Goal: Task Accomplishment & Management: Use online tool/utility

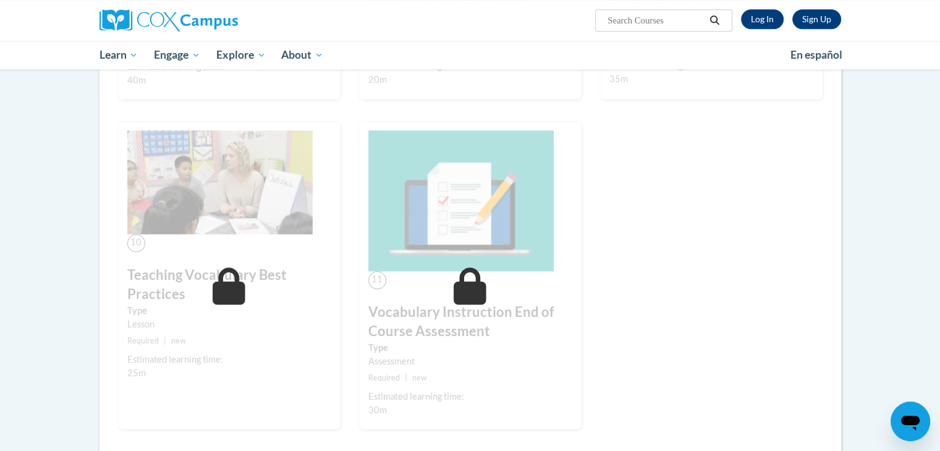
scroll to position [1049, 0]
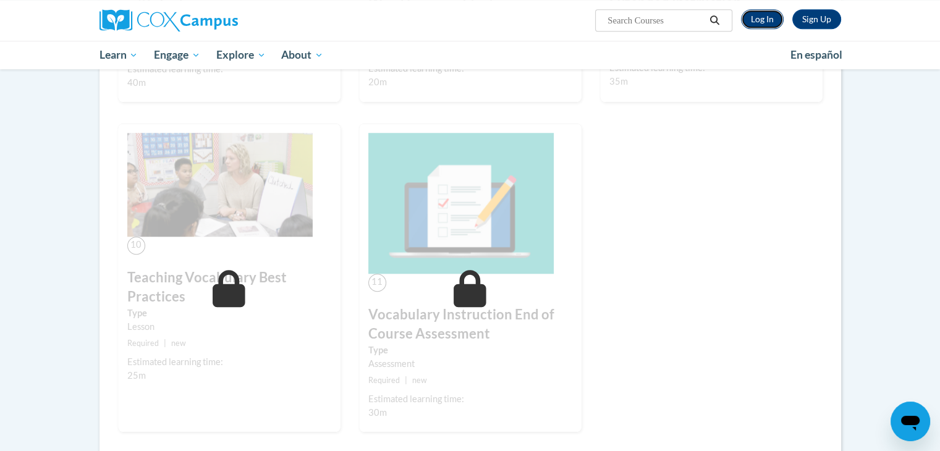
click at [770, 22] on link "Log In" at bounding box center [762, 19] width 43 height 20
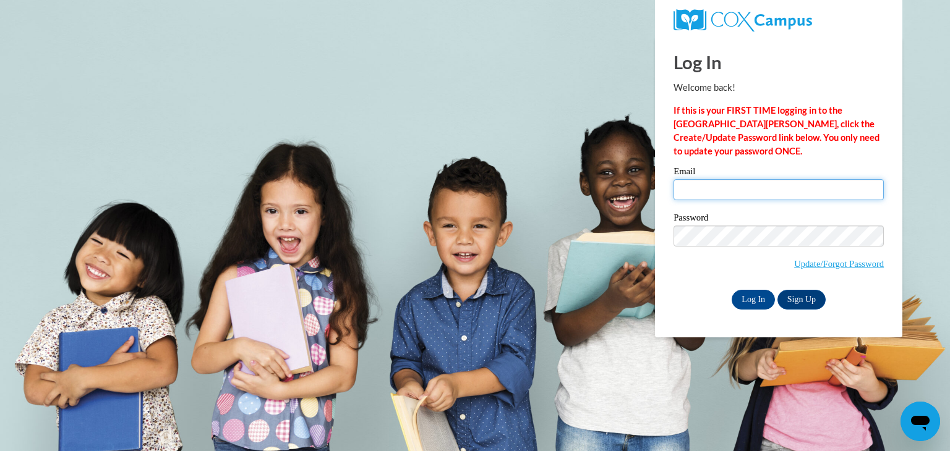
click at [692, 182] on input "Email" at bounding box center [778, 189] width 210 height 21
type input "alicia.reynolds@student.thomasu.edu"
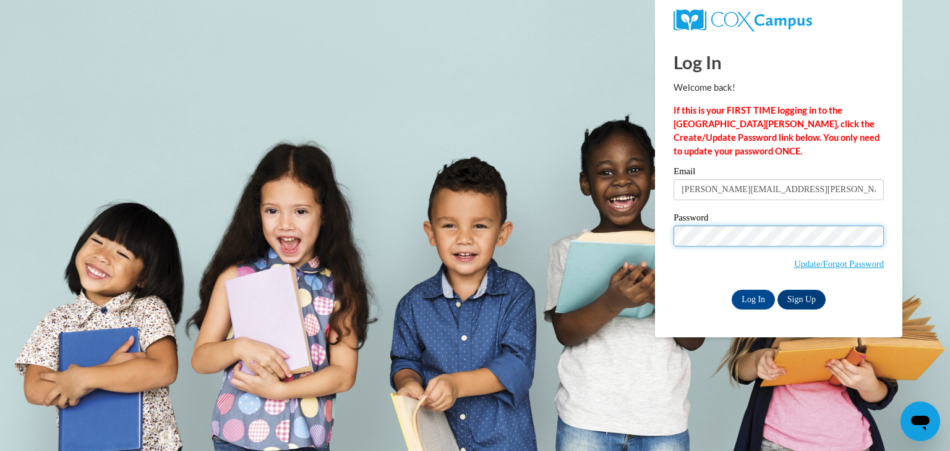
click at [731, 290] on input "Log In" at bounding box center [752, 300] width 43 height 20
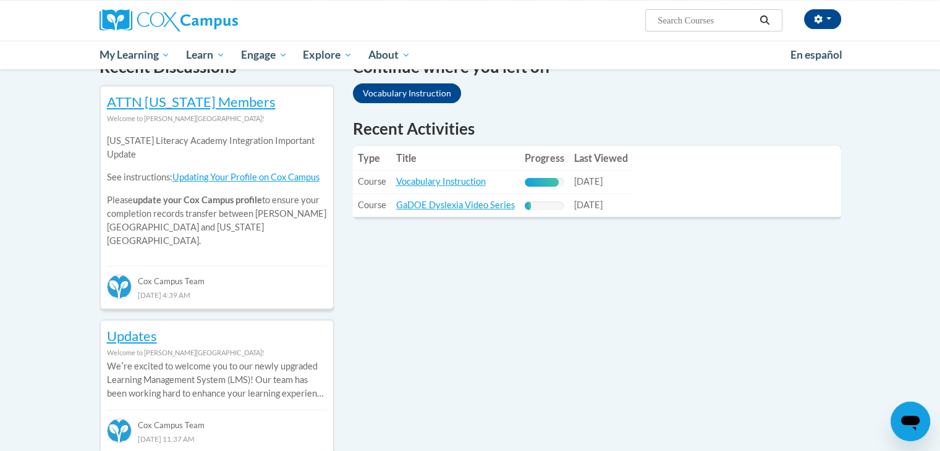
scroll to position [396, 0]
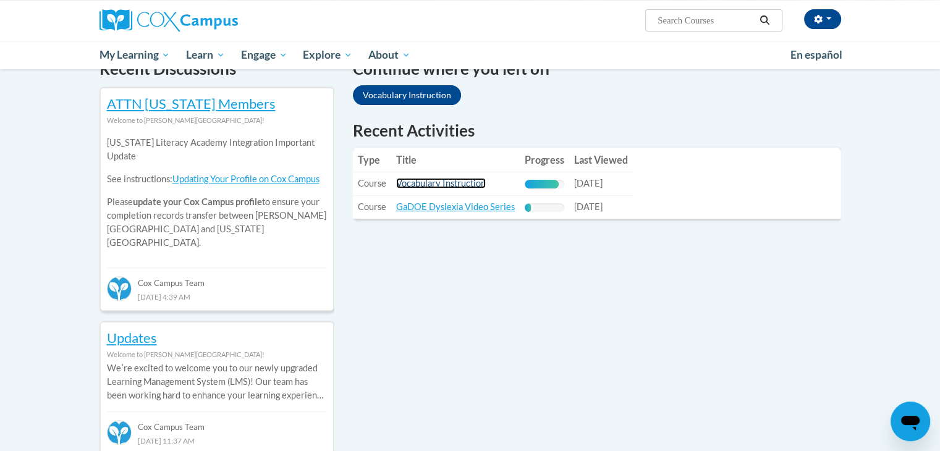
click at [467, 187] on link "Vocabulary Instruction" at bounding box center [441, 183] width 90 height 11
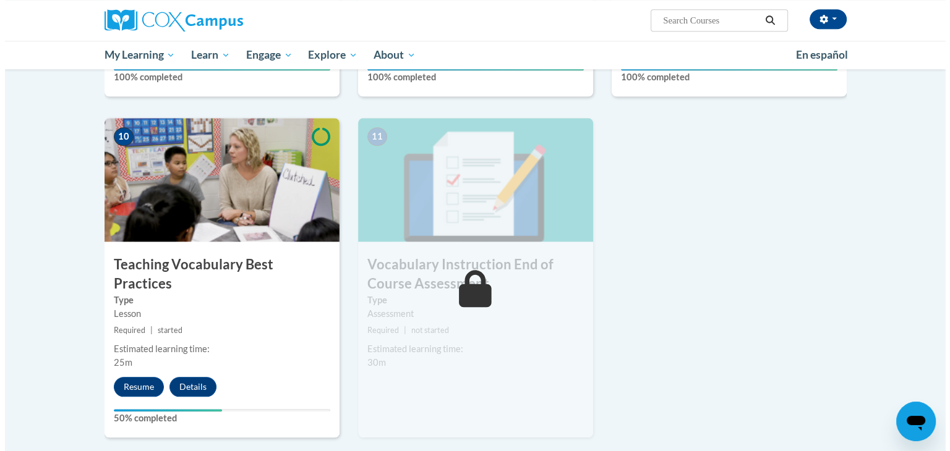
scroll to position [1237, 0]
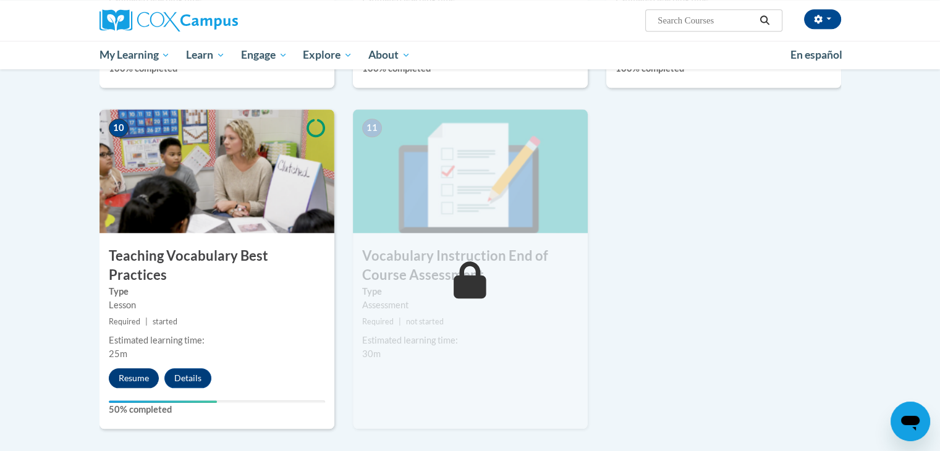
drag, startPoint x: 122, startPoint y: 373, endPoint x: 123, endPoint y: 359, distance: 14.3
click at [123, 359] on div "10 Teaching Vocabulary Best Practices Type Lesson Required | started Estimated …" at bounding box center [217, 269] width 235 height 320
click at [123, 368] on button "Resume" at bounding box center [134, 378] width 50 height 20
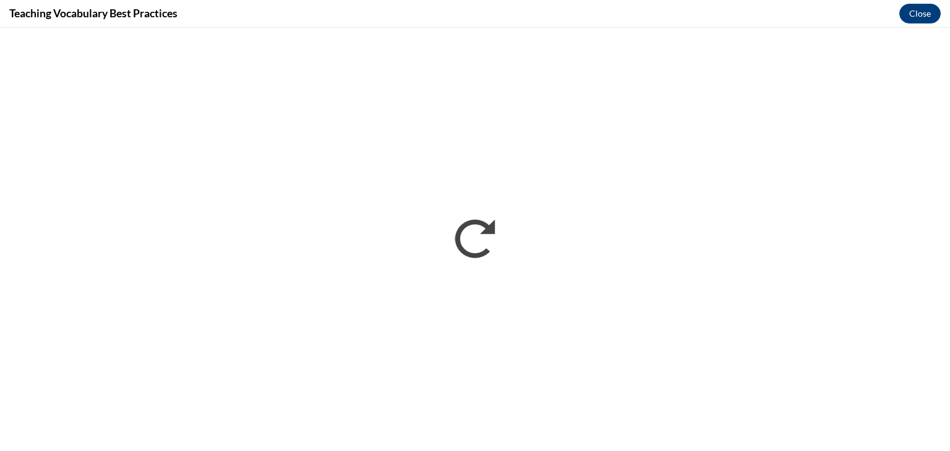
scroll to position [0, 0]
